Goal: Find specific page/section: Find specific page/section

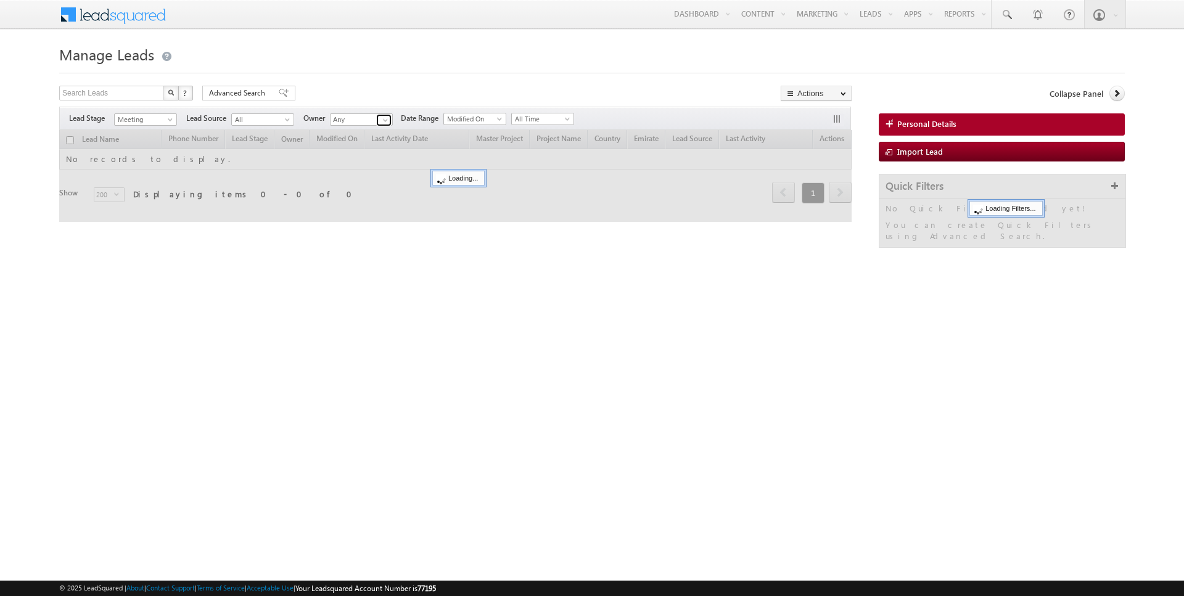
click at [376, 120] on link at bounding box center [383, 120] width 15 height 12
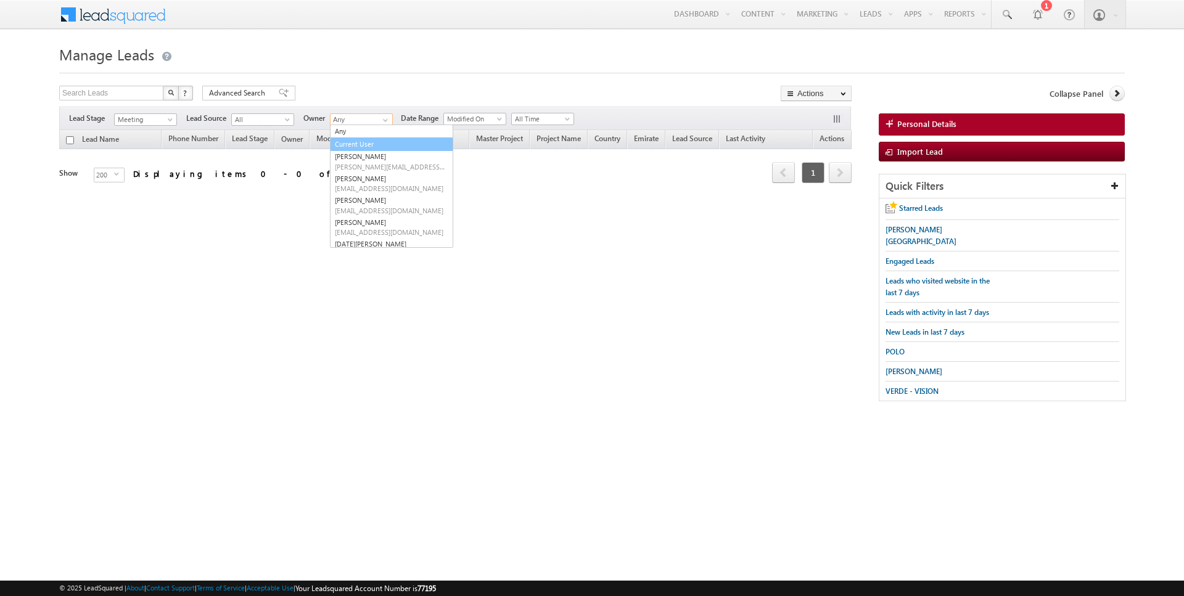
type input "Current User"
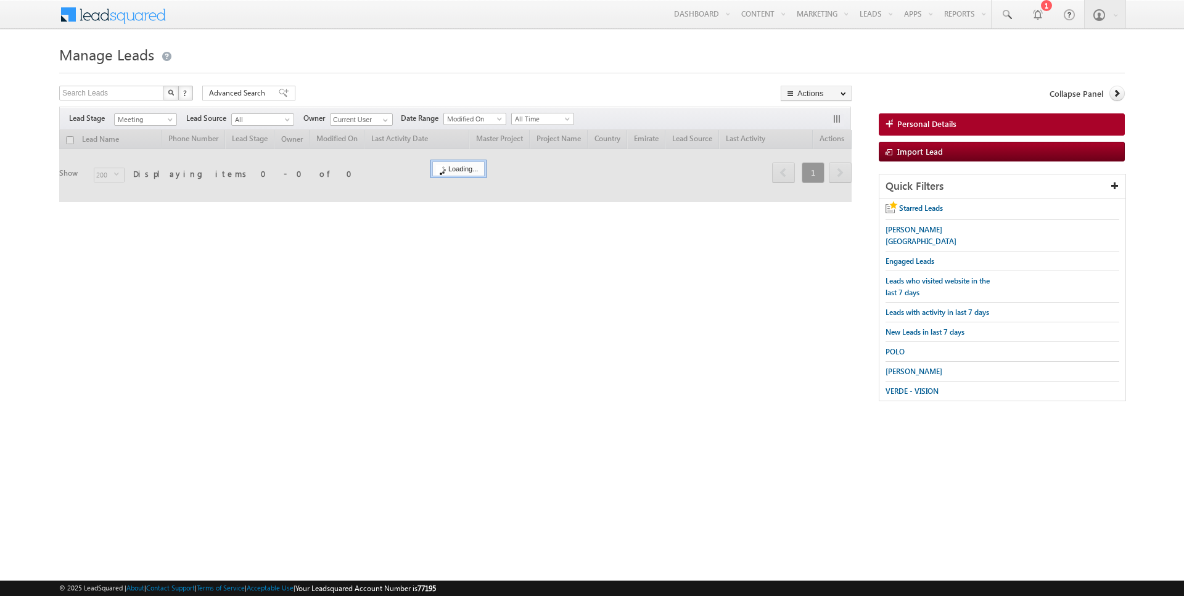
click at [438, 71] on div at bounding box center [591, 69] width 1065 height 8
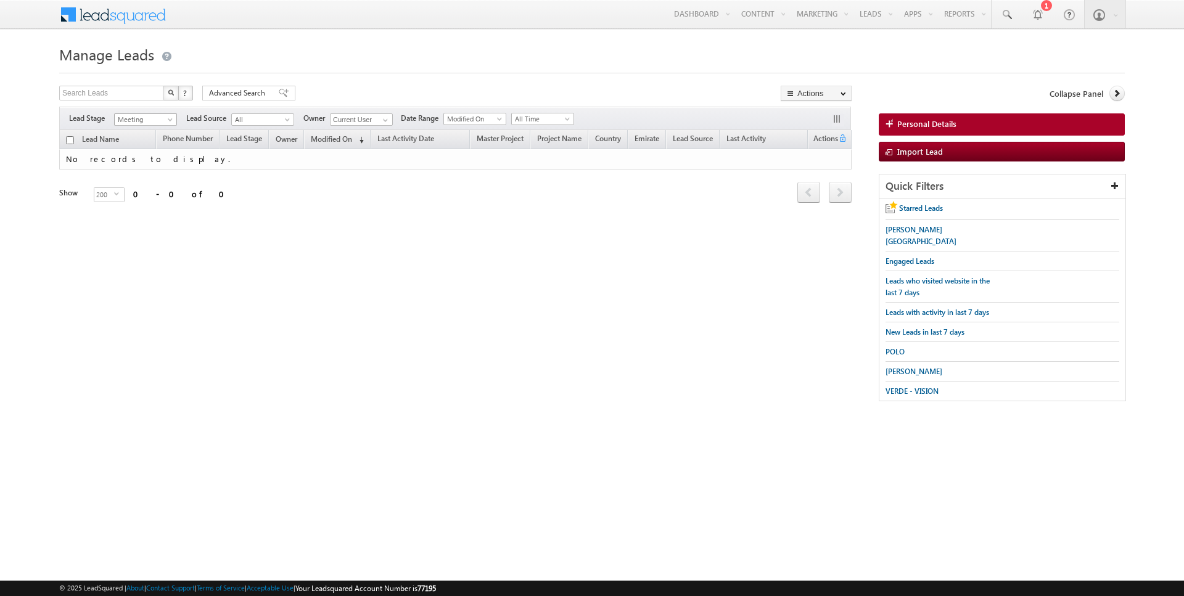
click at [161, 118] on span "Meeting" at bounding box center [144, 119] width 59 height 11
click at [152, 141] on link "Contact" at bounding box center [146, 143] width 62 height 11
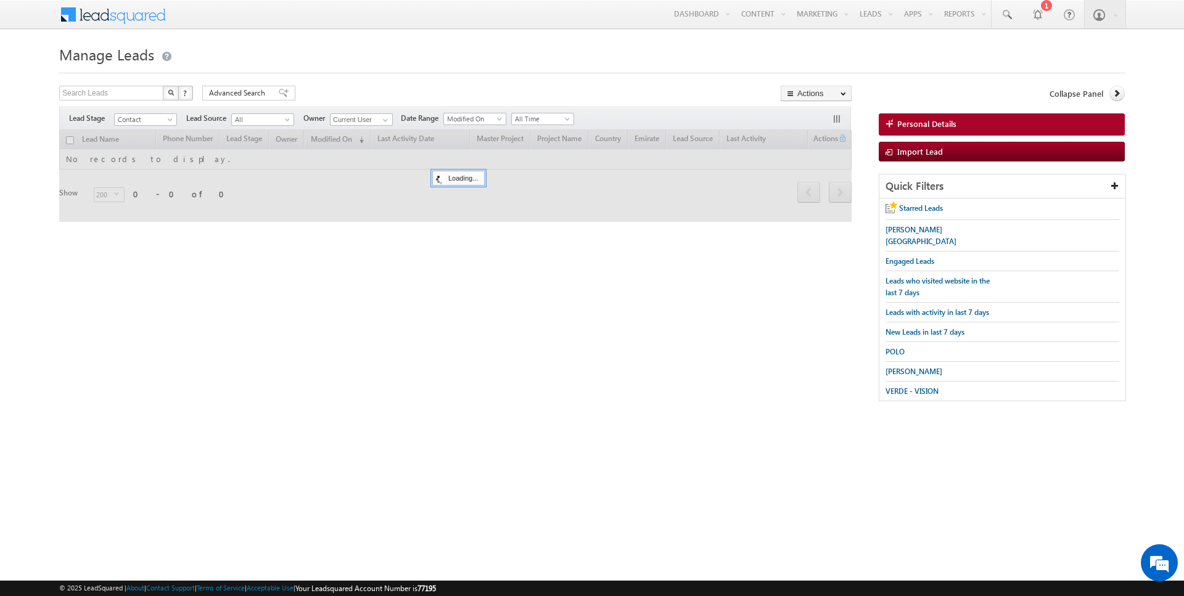
click at [355, 55] on h1 "Manage Leads" at bounding box center [591, 53] width 1065 height 24
